Goal: Transaction & Acquisition: Purchase product/service

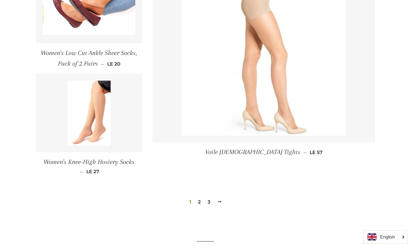
scroll to position [1020, 0]
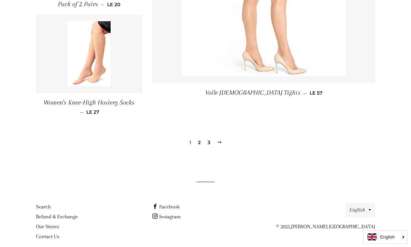
click at [202, 143] on link "2" at bounding box center [199, 143] width 8 height 10
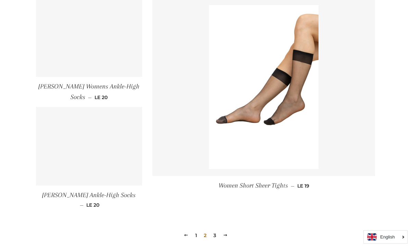
scroll to position [909, 0]
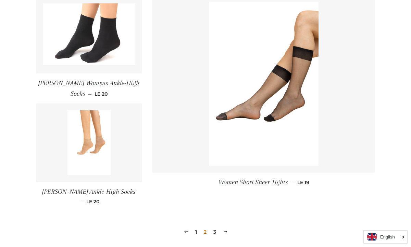
click at [216, 227] on link "3" at bounding box center [215, 232] width 8 height 10
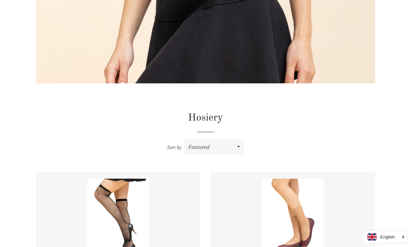
scroll to position [284, 0]
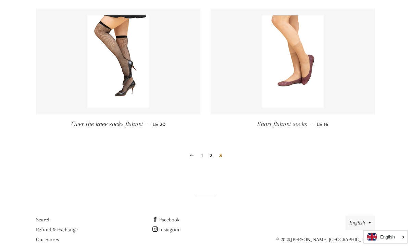
click at [212, 158] on link "2" at bounding box center [211, 156] width 8 height 10
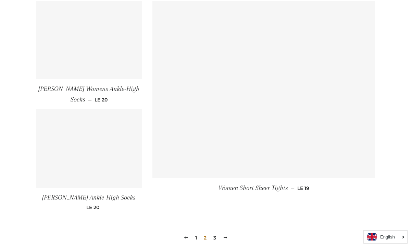
scroll to position [995, 0]
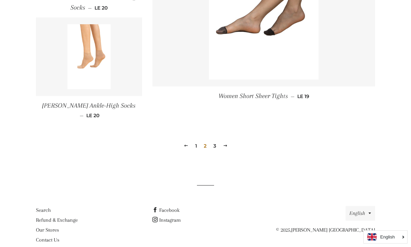
click at [195, 141] on link "1" at bounding box center [195, 146] width 7 height 10
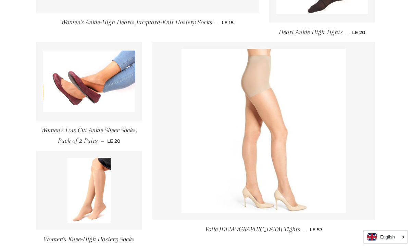
scroll to position [913, 0]
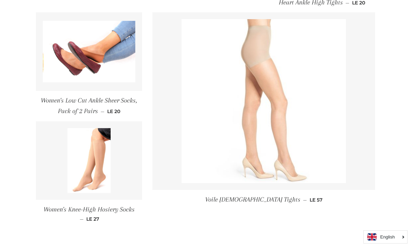
click at [255, 127] on img at bounding box center [263, 101] width 164 height 164
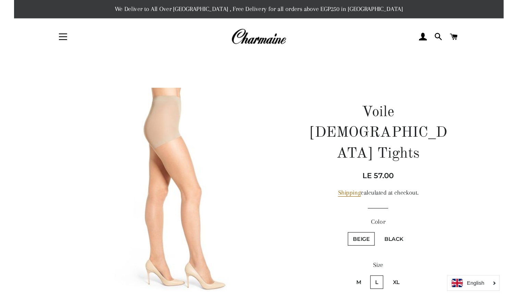
scroll to position [68, 0]
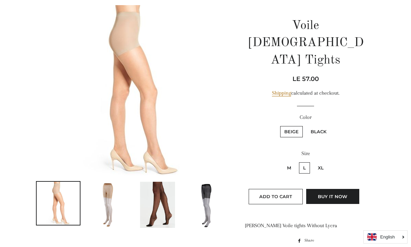
click at [314, 126] on label "Black" at bounding box center [318, 131] width 24 height 11
click at [306, 125] on input "Black" at bounding box center [305, 125] width 0 height 0
radio input "true"
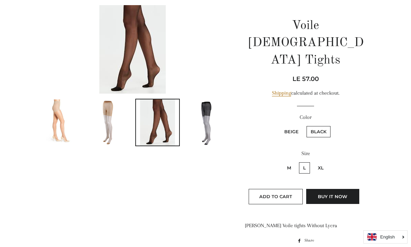
click at [294, 126] on label "Beige" at bounding box center [291, 131] width 23 height 11
click at [279, 125] on input "Beige" at bounding box center [279, 125] width 0 height 0
radio input "true"
